Goal: Information Seeking & Learning: Learn about a topic

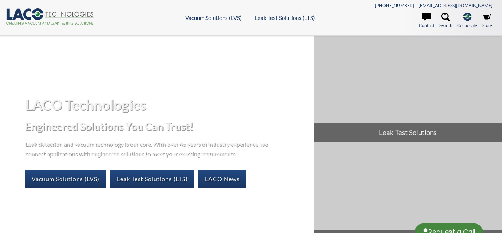
select select "Language Translate Widget"
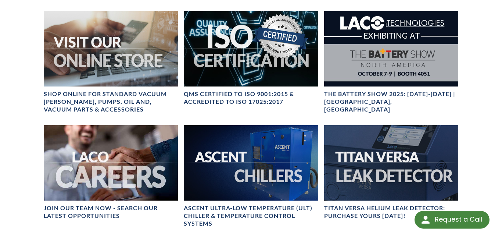
scroll to position [253, 0]
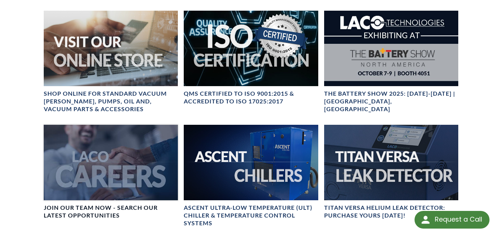
click at [109, 168] on div at bounding box center [111, 162] width 134 height 75
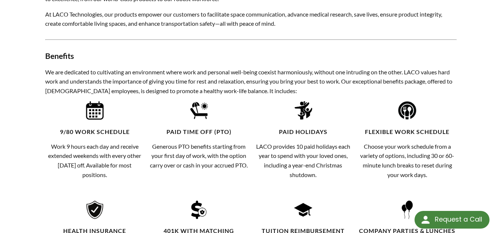
select select "Language Translate Widget"
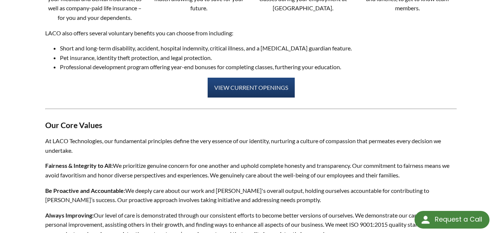
scroll to position [508, 0]
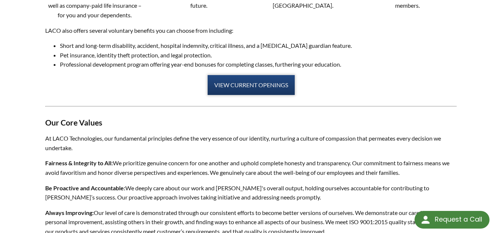
click at [239, 81] on link "VIEW CURRENT OPENINGS" at bounding box center [251, 85] width 87 height 20
